Goal: Information Seeking & Learning: Learn about a topic

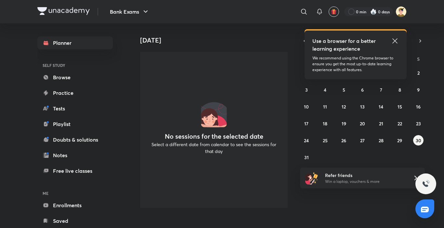
click at [393, 41] on icon at bounding box center [395, 41] width 8 height 8
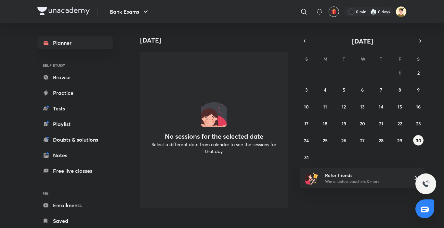
click at [371, 107] on div "27 28 29 30 31 1 2 3 4 5 6 7 8 9 10 11 12 13 14 15 16 17 18 19 20 21 22 23 24 2…" at bounding box center [362, 115] width 125 height 95
click at [361, 108] on abbr "13" at bounding box center [362, 107] width 5 height 6
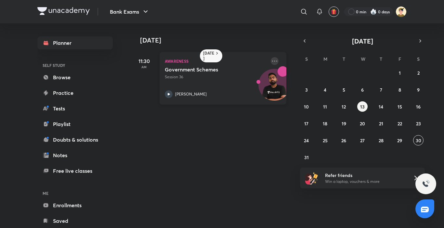
click at [272, 61] on icon at bounding box center [275, 61] width 8 height 8
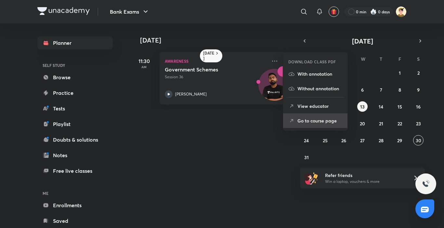
click at [303, 118] on p "Go to course page" at bounding box center [319, 120] width 45 height 7
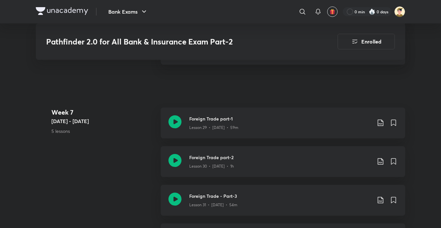
scroll to position [1657, 0]
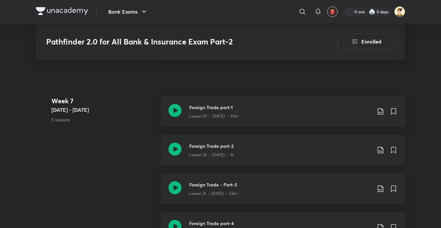
click at [172, 156] on icon at bounding box center [174, 149] width 13 height 13
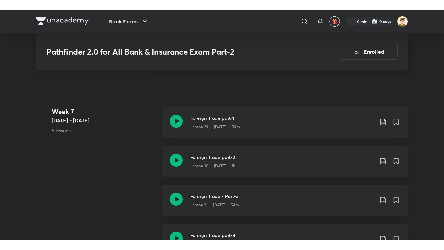
scroll to position [1722, 0]
